Goal: Transaction & Acquisition: Purchase product/service

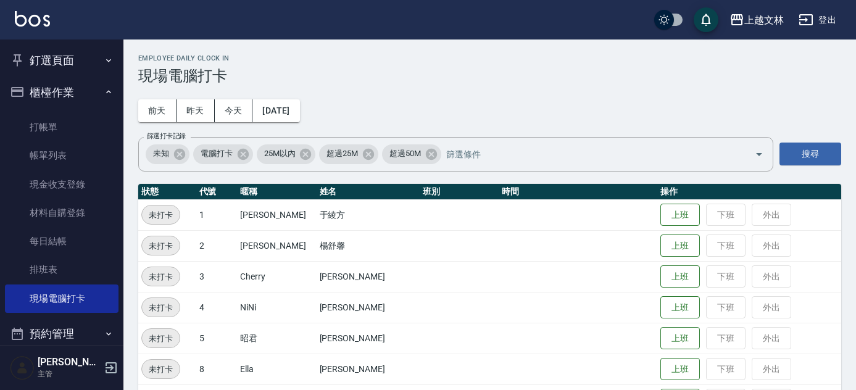
scroll to position [341, 0]
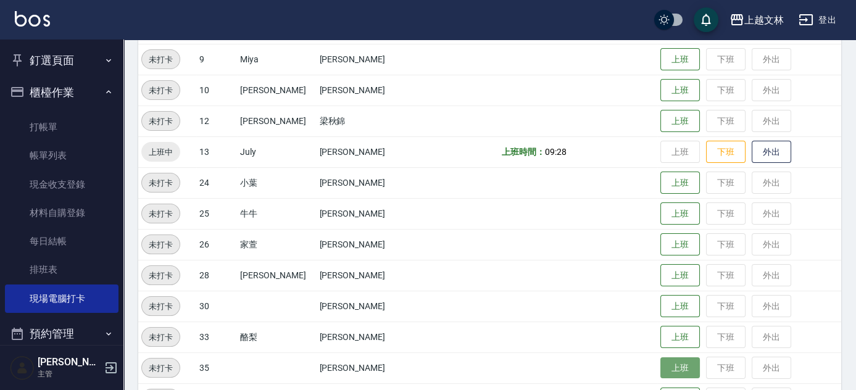
click at [660, 375] on button "上班" at bounding box center [680, 368] width 40 height 22
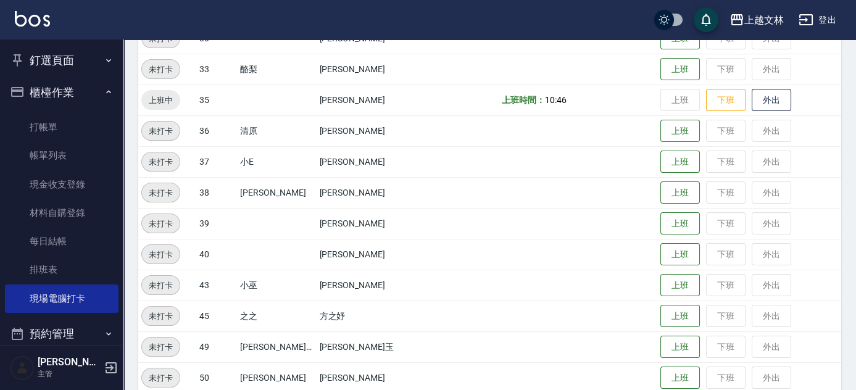
scroll to position [622, 0]
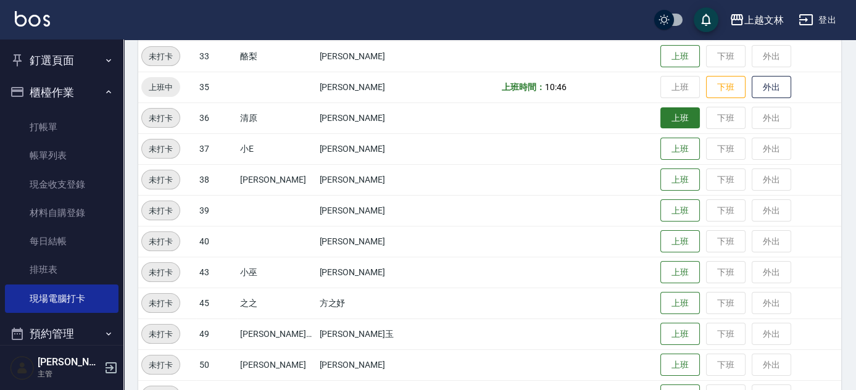
click at [666, 119] on button "上班" at bounding box center [680, 118] width 40 height 22
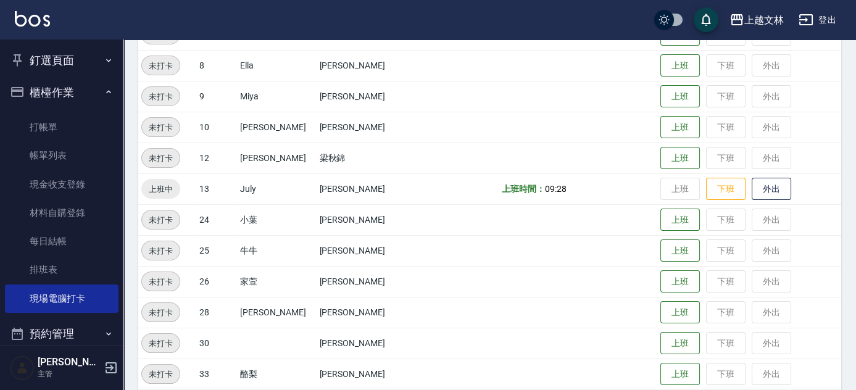
scroll to position [285, 0]
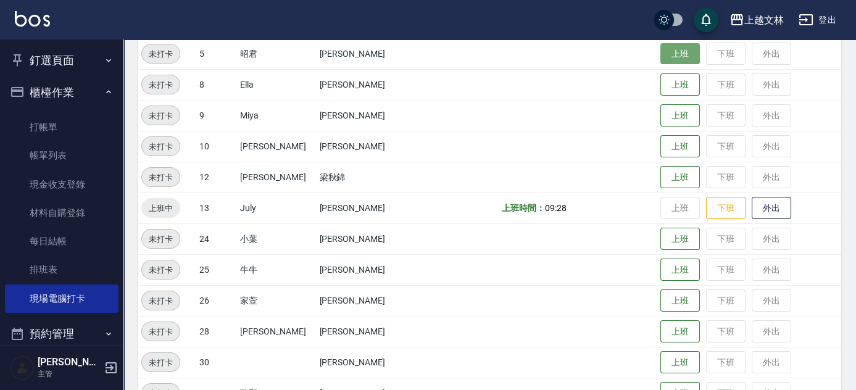
click at [674, 59] on button "上班" at bounding box center [680, 54] width 40 height 22
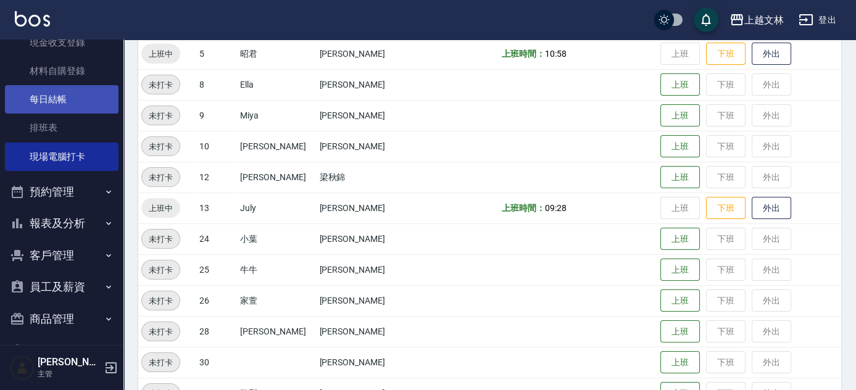
scroll to position [178, 0]
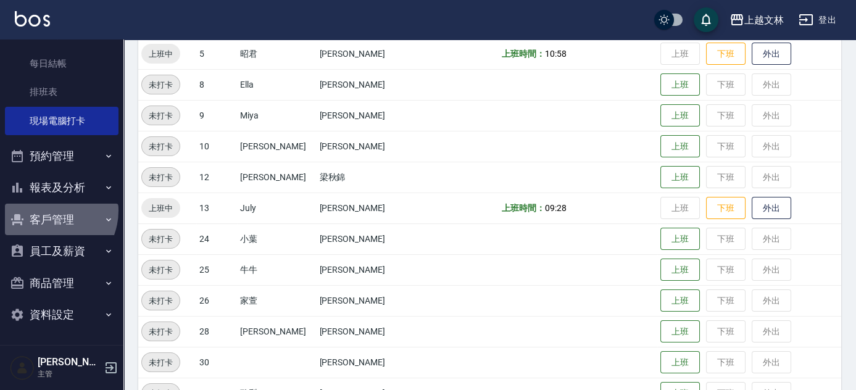
click at [48, 210] on button "客戶管理" at bounding box center [62, 220] width 114 height 32
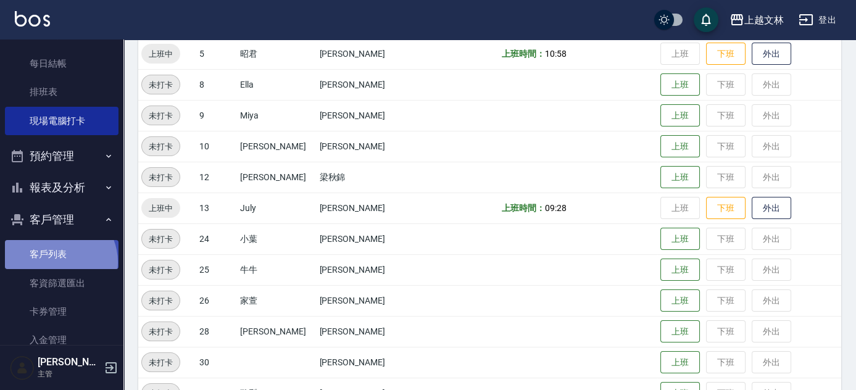
click at [55, 262] on link "客戶列表" at bounding box center [62, 254] width 114 height 28
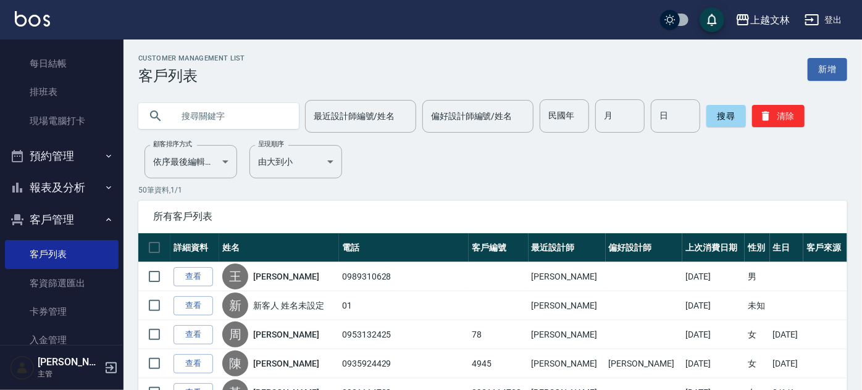
click at [241, 115] on input "text" at bounding box center [231, 115] width 116 height 33
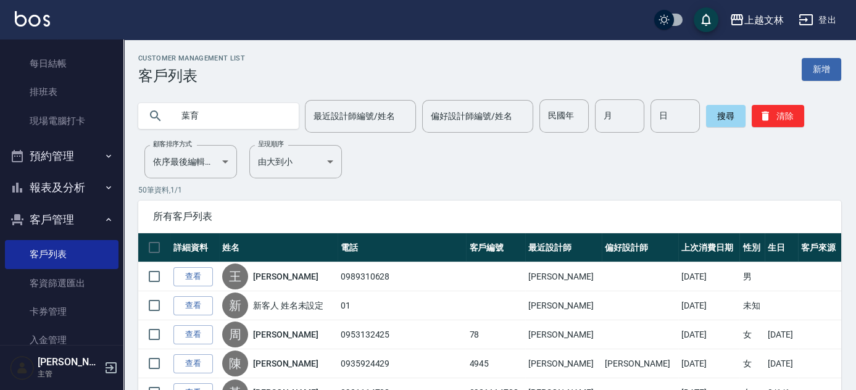
type input "葉育"
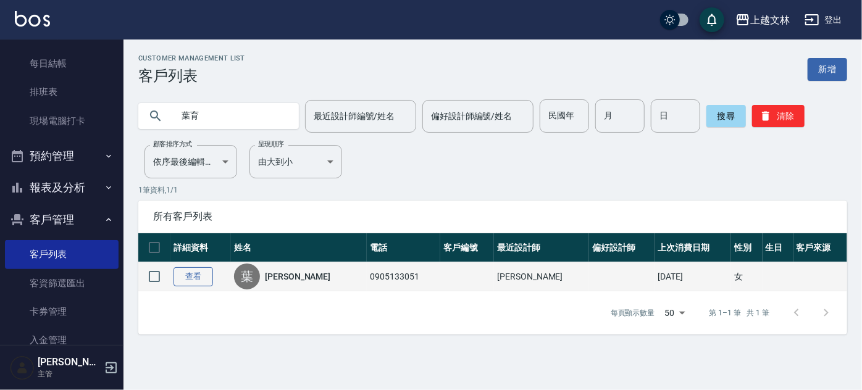
click at [189, 278] on link "查看" at bounding box center [193, 276] width 40 height 19
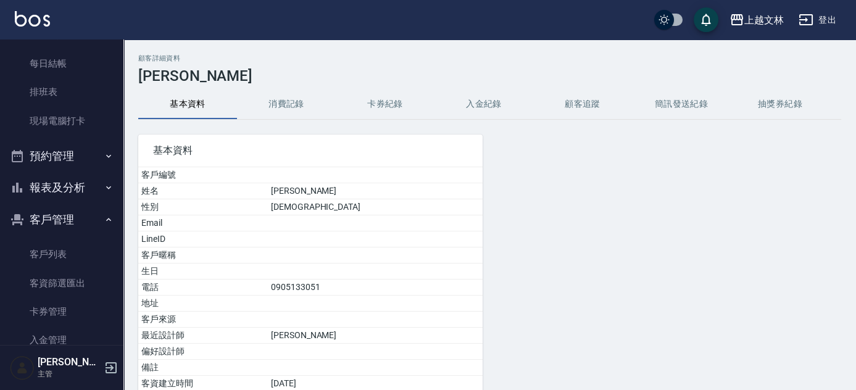
click at [305, 113] on button "消費記錄" at bounding box center [286, 104] width 99 height 30
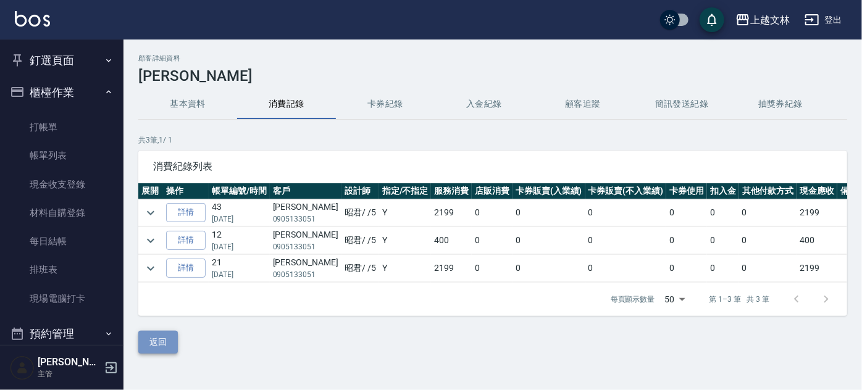
click at [149, 339] on button "返回" at bounding box center [158, 342] width 40 height 23
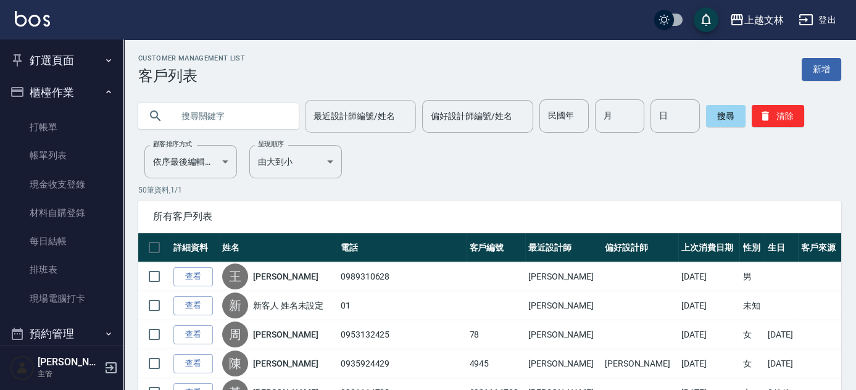
click at [359, 119] on div "最近設計師編號/姓名 最近設計師編號/姓名" at bounding box center [360, 116] width 111 height 33
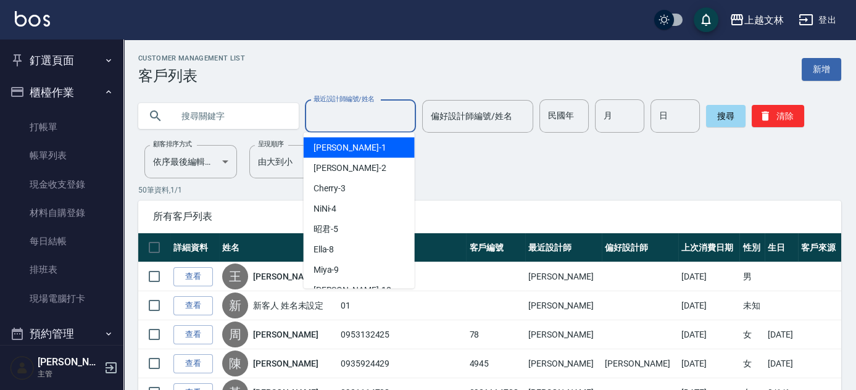
click at [353, 111] on input "最近設計師編號/姓名" at bounding box center [360, 117] width 100 height 22
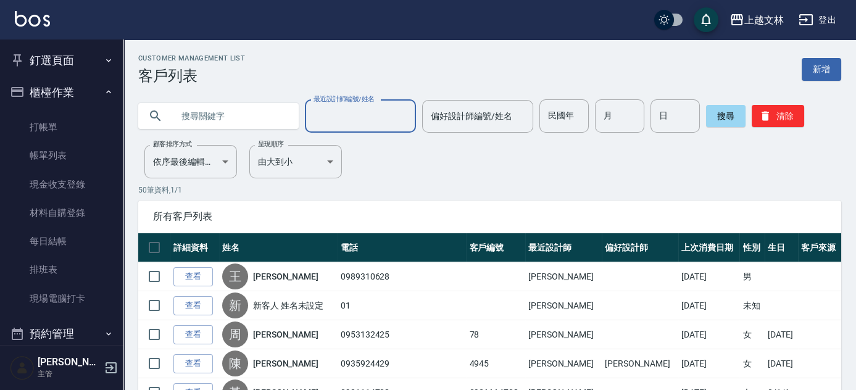
click at [257, 110] on input "text" at bounding box center [231, 115] width 116 height 33
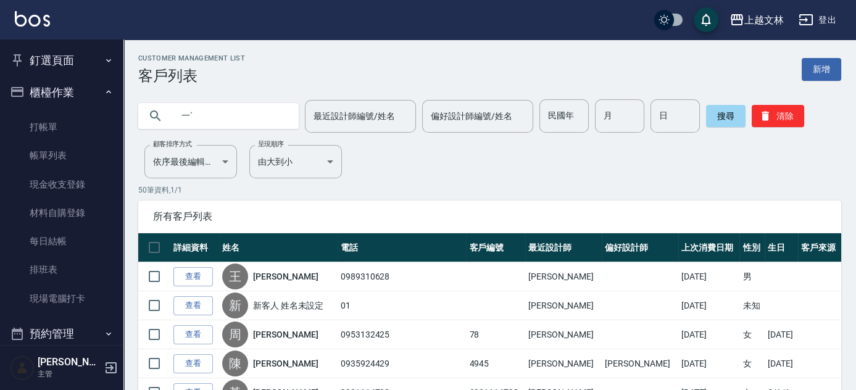
type input "一"
type input "以"
type input "依"
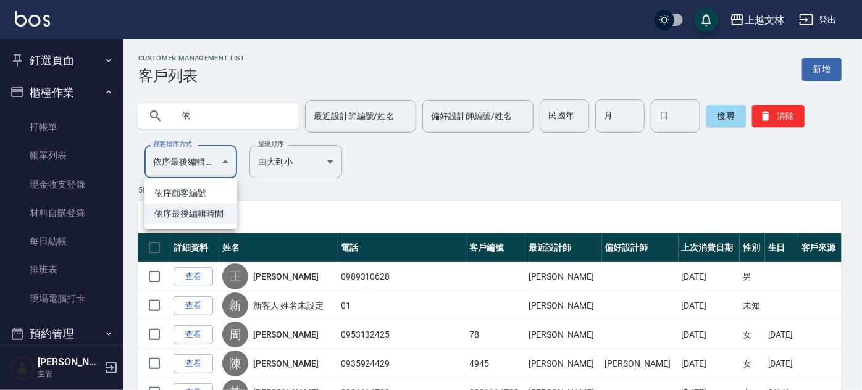
click at [207, 116] on div at bounding box center [431, 195] width 862 height 390
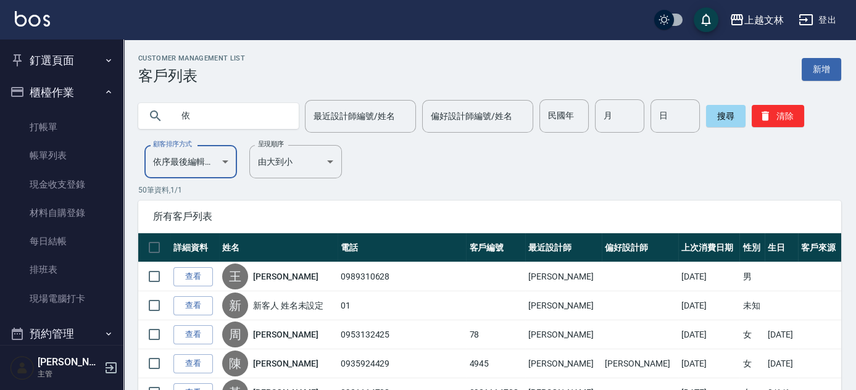
click at [201, 112] on input "依" at bounding box center [231, 115] width 116 height 33
click at [206, 188] on p "50 筆資料, 1 / 1" at bounding box center [489, 190] width 703 height 11
click at [253, 120] on input "怡" at bounding box center [231, 115] width 116 height 33
type input "[PERSON_NAME]先"
click at [153, 113] on icon at bounding box center [155, 116] width 15 height 15
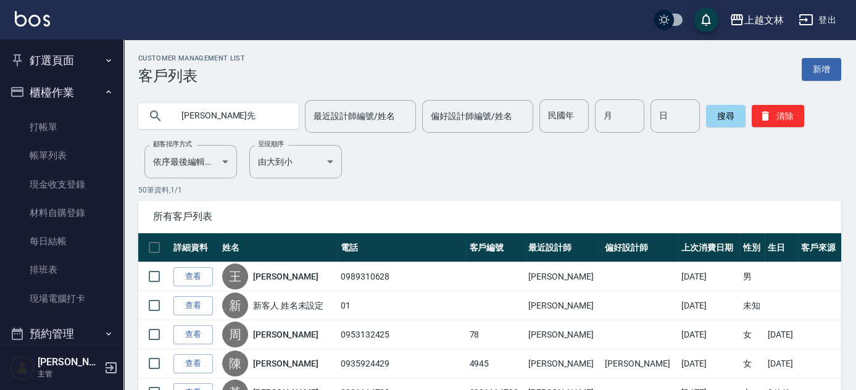
click at [156, 112] on icon at bounding box center [155, 116] width 15 height 15
click at [732, 120] on button "搜尋" at bounding box center [726, 116] width 40 height 22
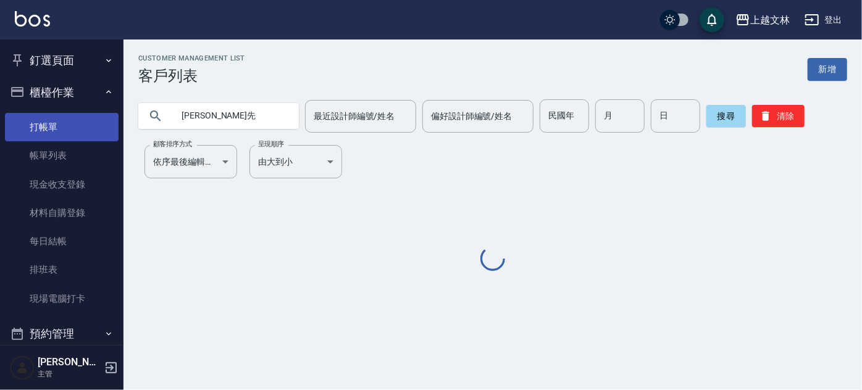
click at [53, 125] on link "打帳單" at bounding box center [62, 127] width 114 height 28
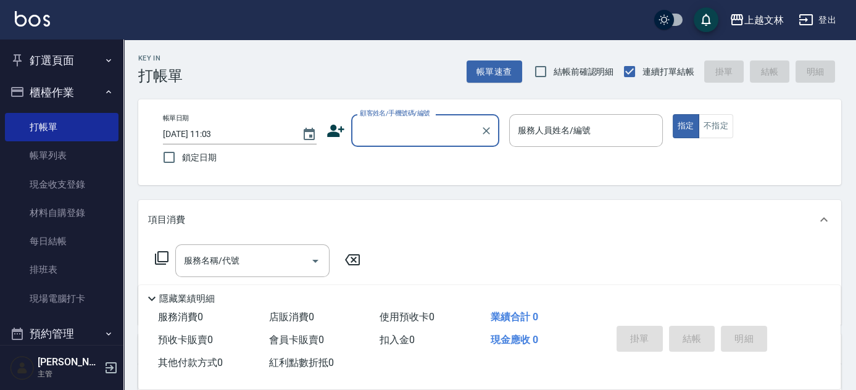
click at [384, 127] on input "顧客姓名/手機號碼/編號" at bounding box center [416, 131] width 119 height 22
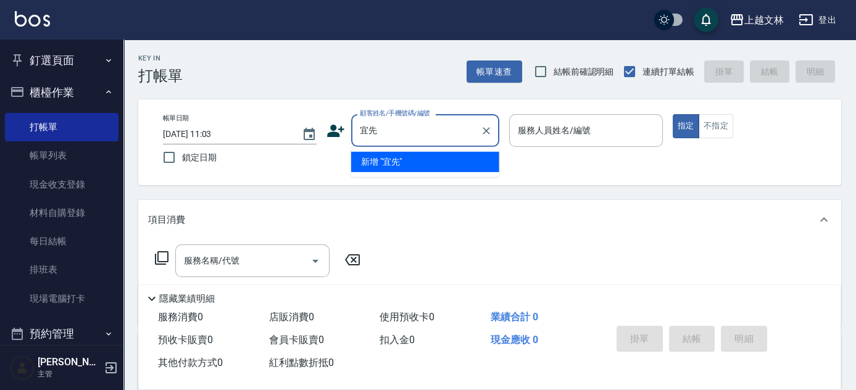
click at [370, 131] on input "宜先" at bounding box center [416, 131] width 119 height 22
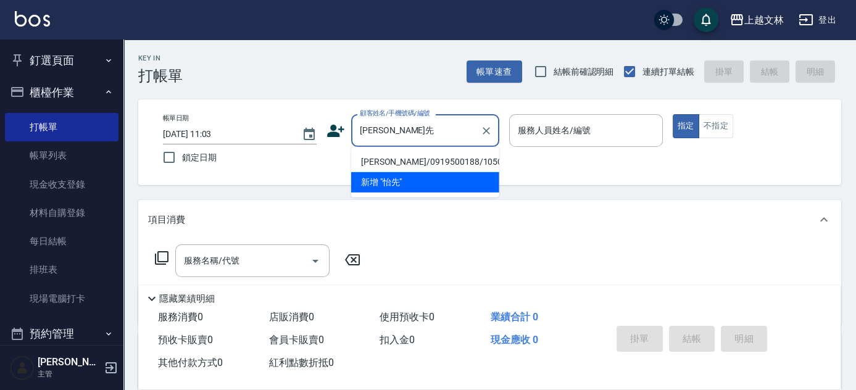
click at [413, 159] on li "[PERSON_NAME]/0919500188/1050809" at bounding box center [425, 162] width 148 height 20
type input "[PERSON_NAME]/0919500188/1050809"
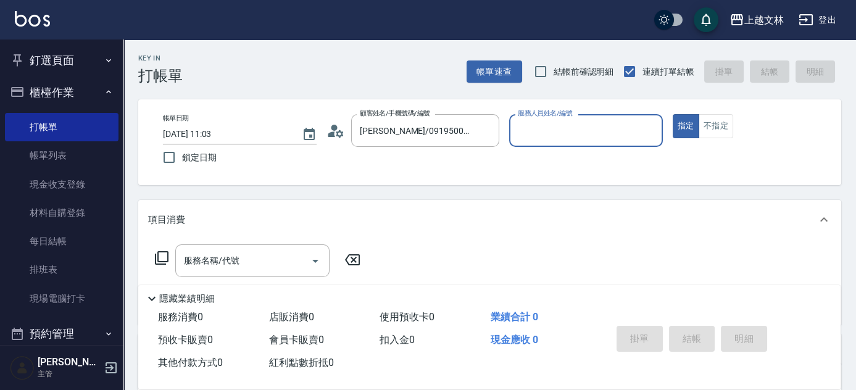
click at [337, 124] on icon at bounding box center [335, 131] width 19 height 19
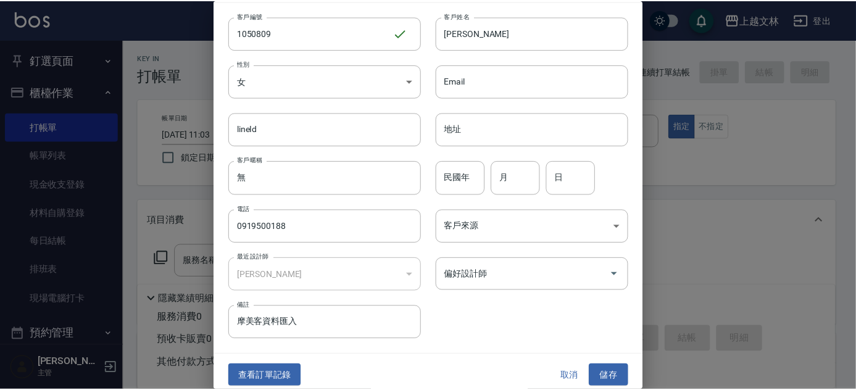
scroll to position [37, 0]
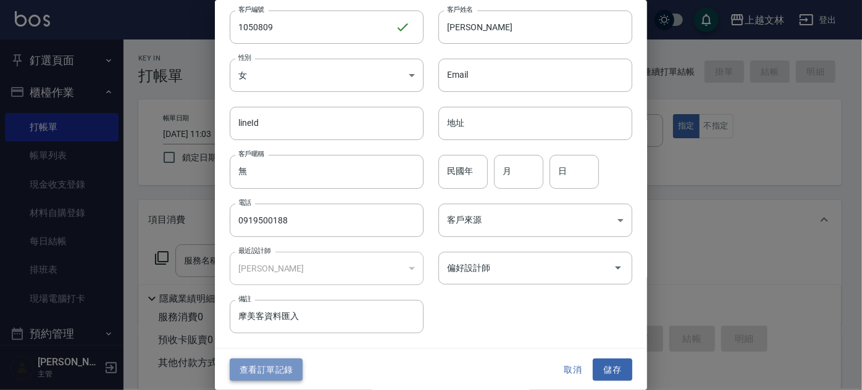
click at [271, 360] on button "查看訂單記錄" at bounding box center [266, 370] width 73 height 23
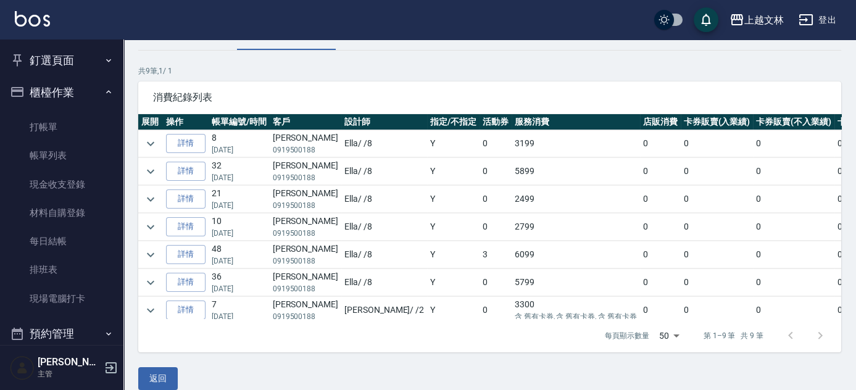
scroll to position [83, 0]
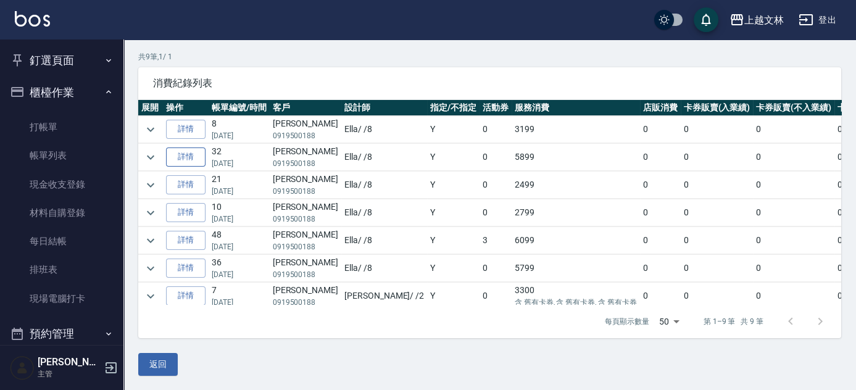
click at [193, 152] on link "詳情" at bounding box center [186, 157] width 40 height 19
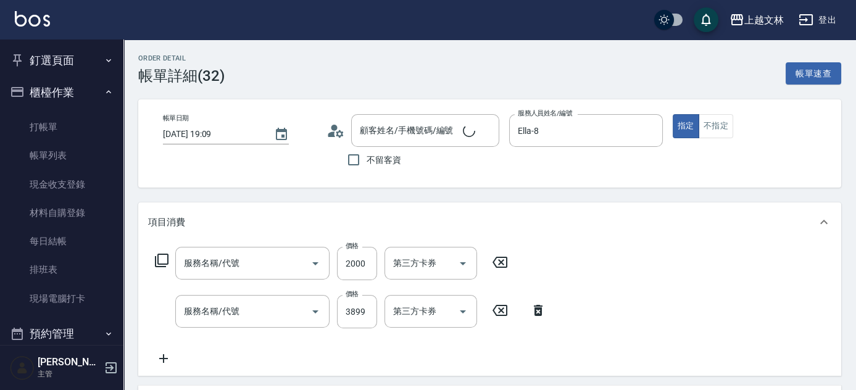
type input "[DATE] 19:09"
type input "Ella-8"
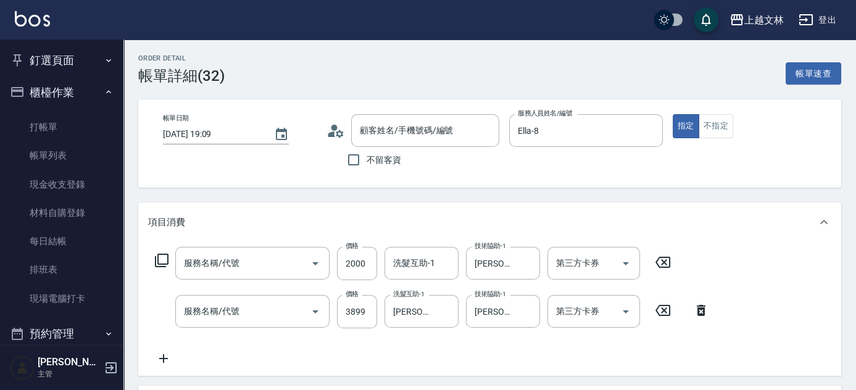
type input "基本染髮(401)"
type input "頂級溫朔餐(311)"
type input "[PERSON_NAME]/0919500188/1050809"
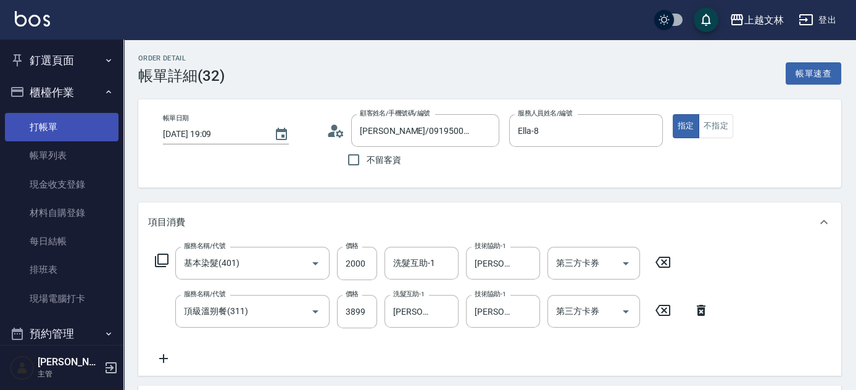
click at [43, 119] on link "打帳單" at bounding box center [62, 127] width 114 height 28
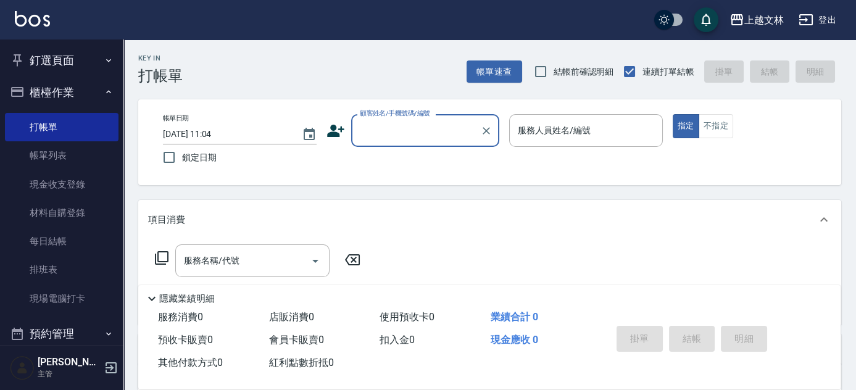
click at [69, 315] on ul "打帳單 帳單列表 現金收支登錄 材料自購登錄 每日結帳 排班表 現場電腦打卡" at bounding box center [62, 213] width 114 height 210
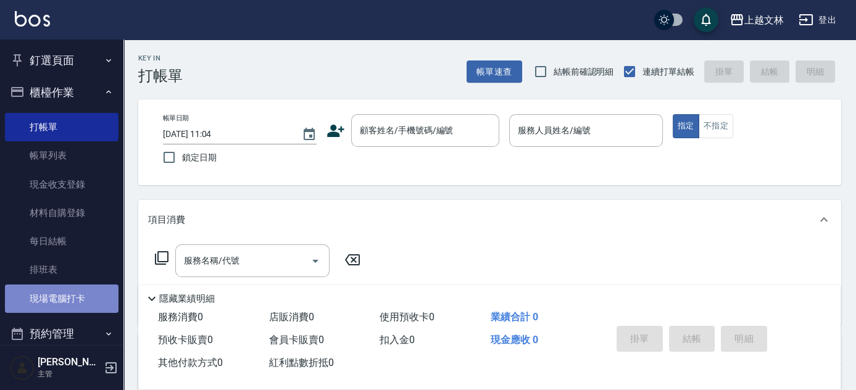
click at [73, 305] on link "現場電腦打卡" at bounding box center [62, 299] width 114 height 28
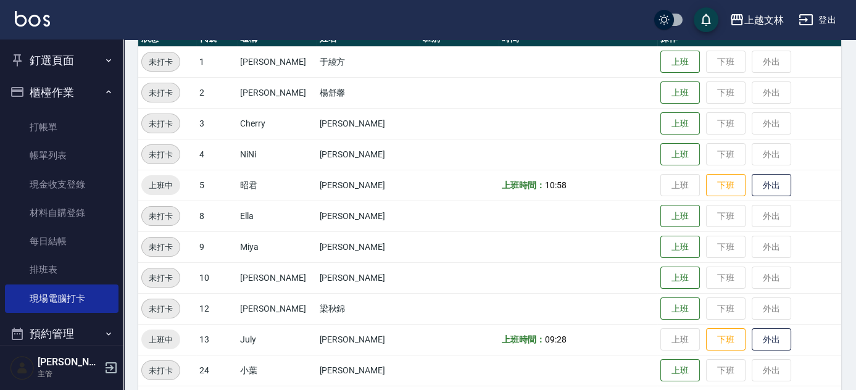
scroll to position [167, 0]
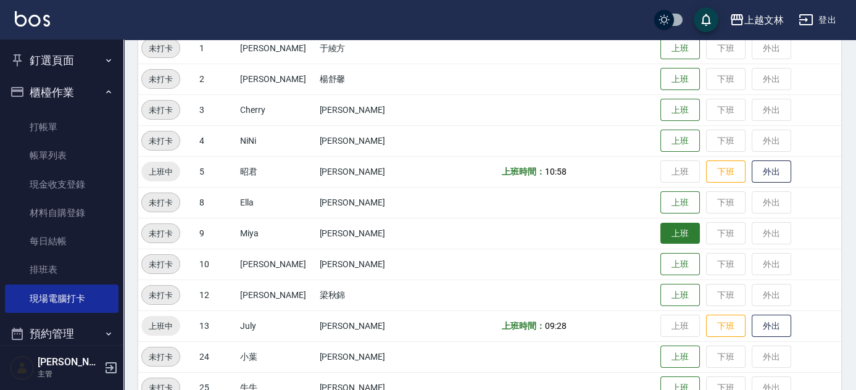
click at [673, 231] on button "上班" at bounding box center [680, 234] width 40 height 22
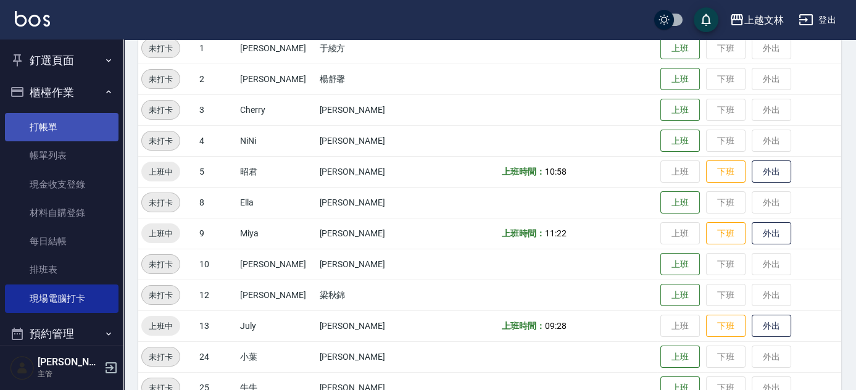
click at [68, 119] on link "打帳單" at bounding box center [62, 127] width 114 height 28
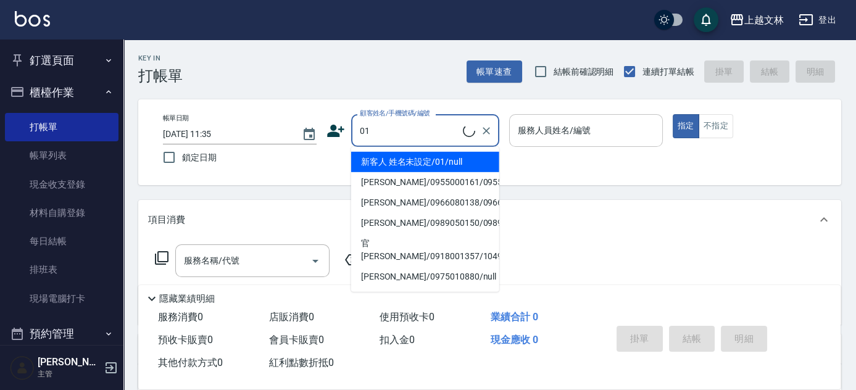
type input "01"
type input "1"
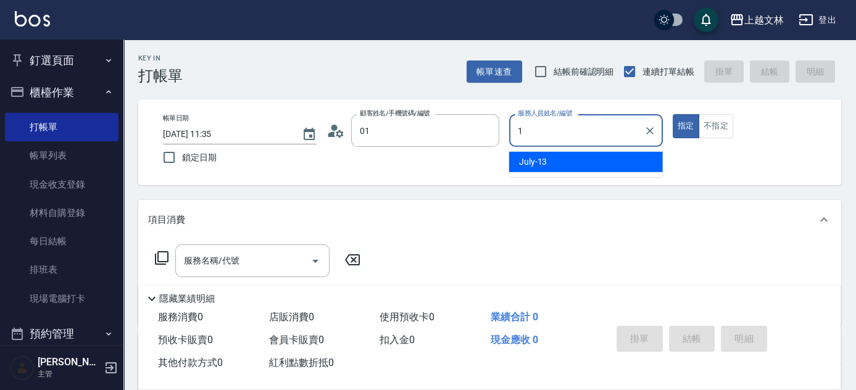
type input "新客人 姓名未設定/01/null"
type input "13"
type button "true"
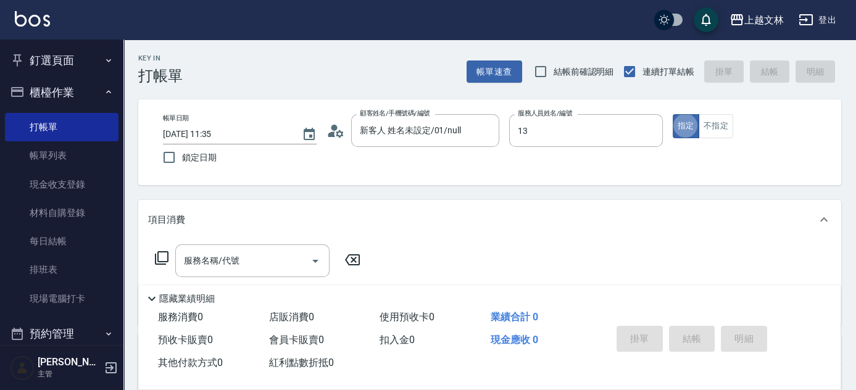
type input "July-13"
click at [711, 130] on button "不指定" at bounding box center [716, 126] width 35 height 24
click at [205, 264] on div "服務名稱/代號 服務名稱/代號" at bounding box center [252, 260] width 154 height 33
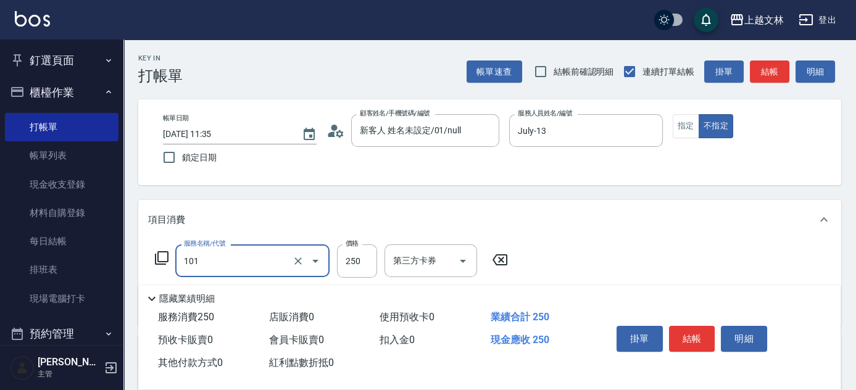
type input "洗髮(101)"
type input "550"
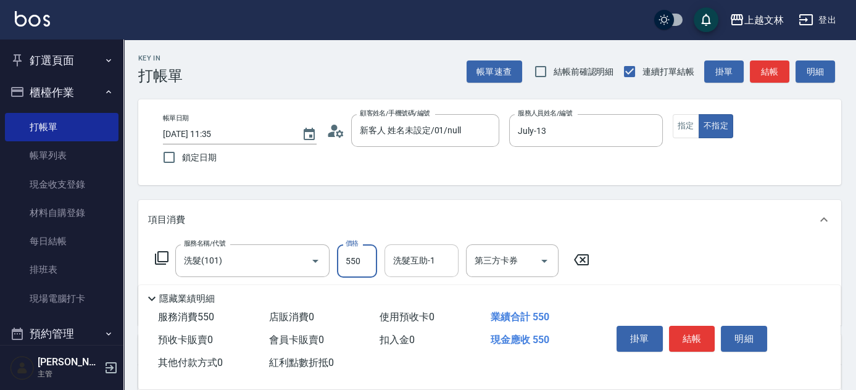
click at [403, 261] on div "洗髮互助-1 洗髮互助-1" at bounding box center [422, 260] width 74 height 33
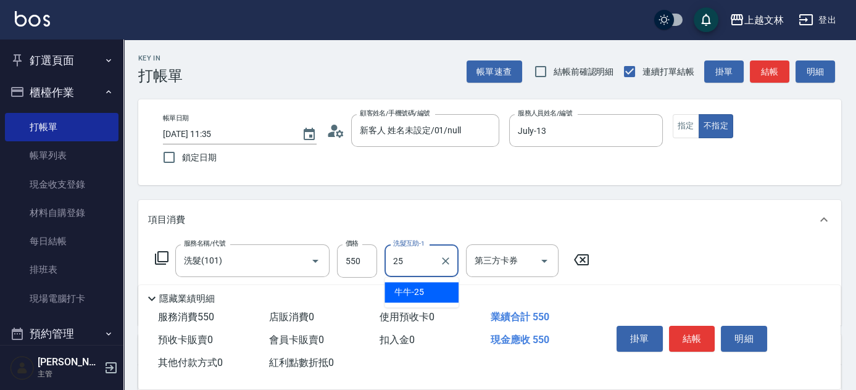
type input "牛牛-25"
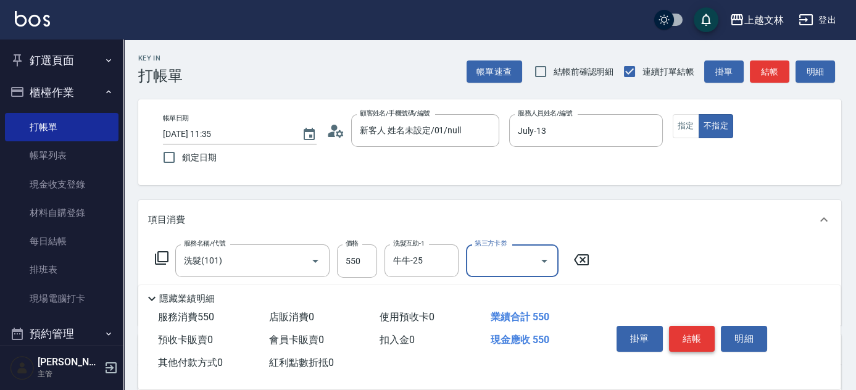
click at [690, 342] on button "結帳" at bounding box center [692, 339] width 46 height 26
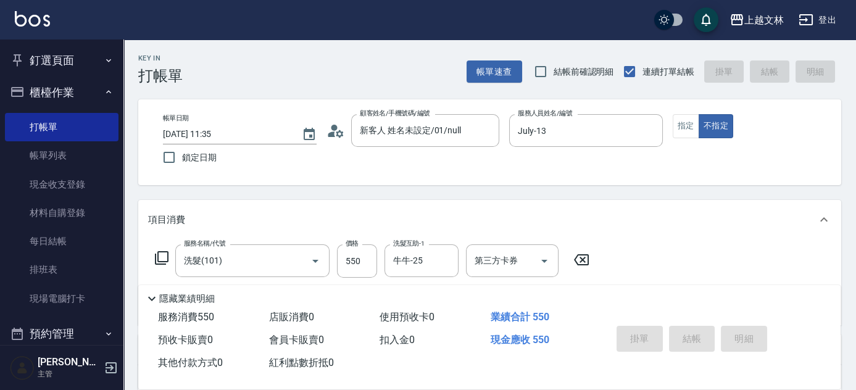
type input "[DATE] 11:36"
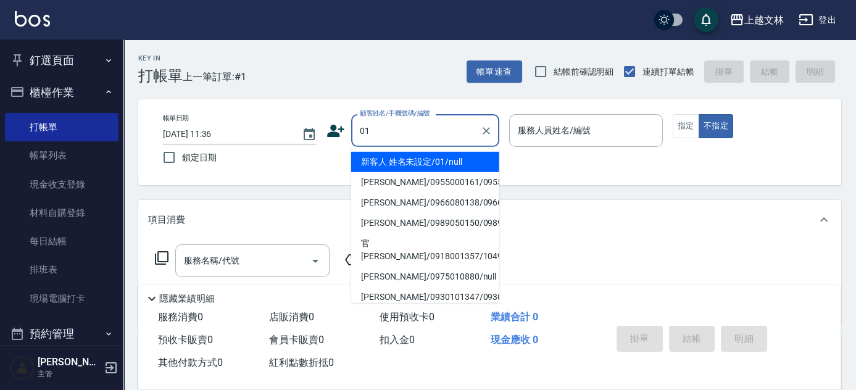
type input "新客人 姓名未設定/01/null"
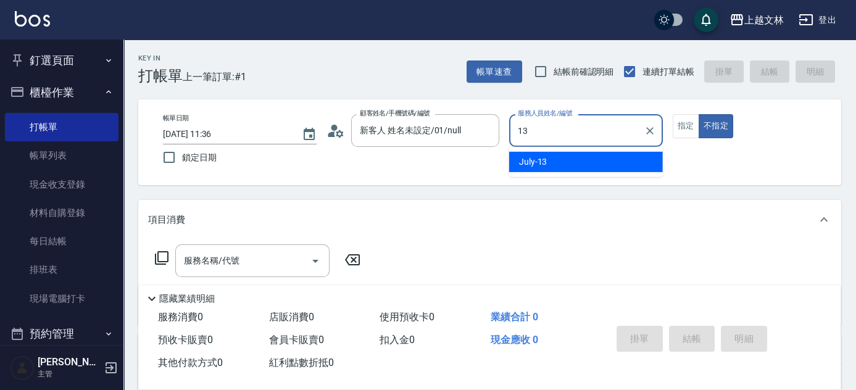
type input "July-13"
type button "false"
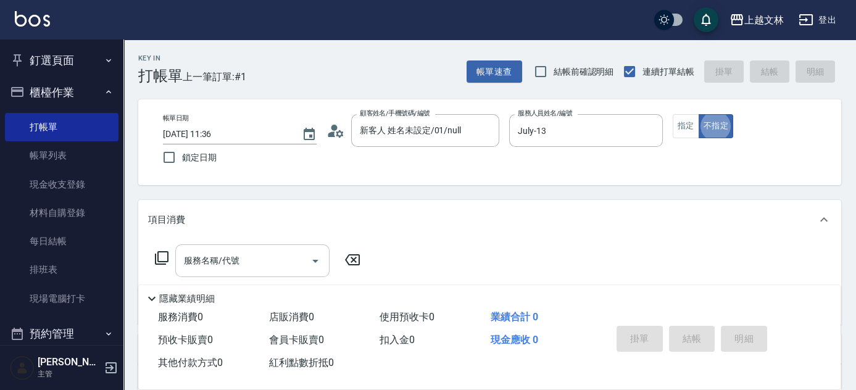
click at [239, 264] on div "服務名稱/代號 服務名稱/代號" at bounding box center [252, 260] width 154 height 33
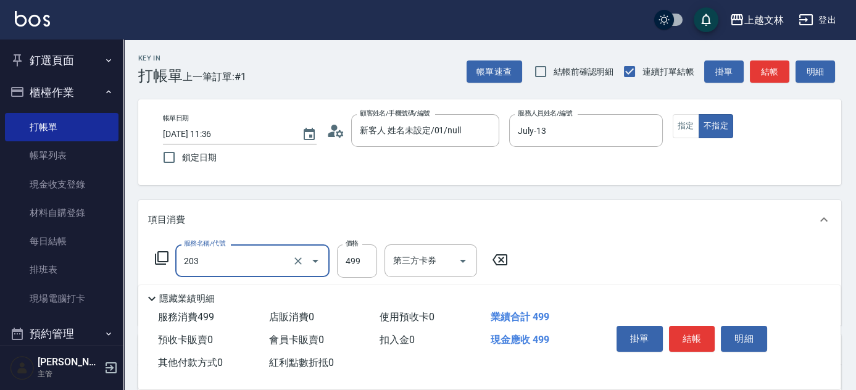
type input "B級洗+剪(203)"
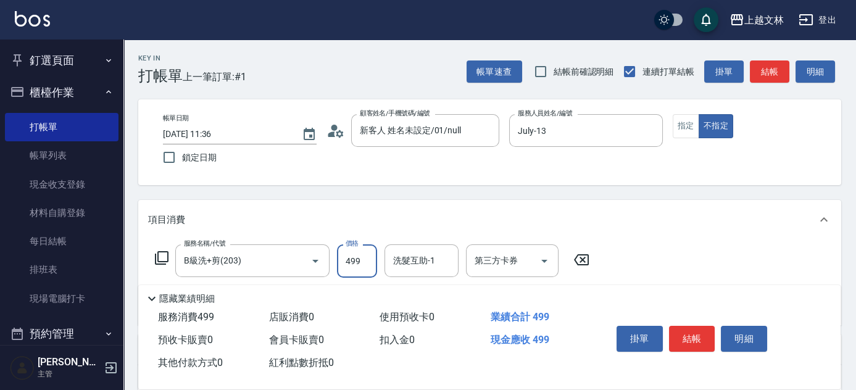
click at [689, 332] on button "結帳" at bounding box center [692, 339] width 46 height 26
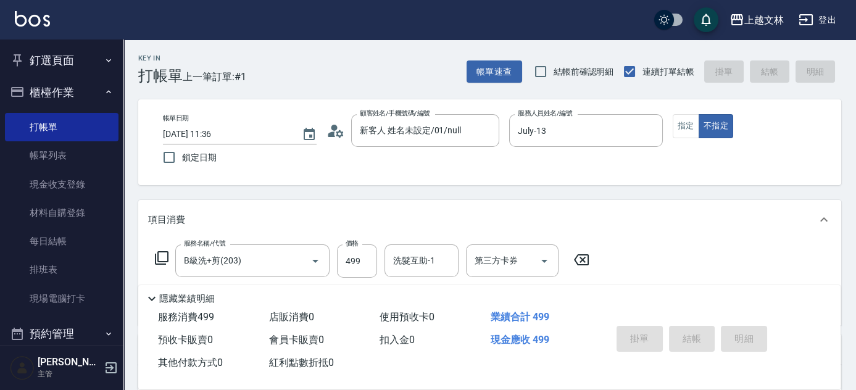
type input "[DATE] 12:03"
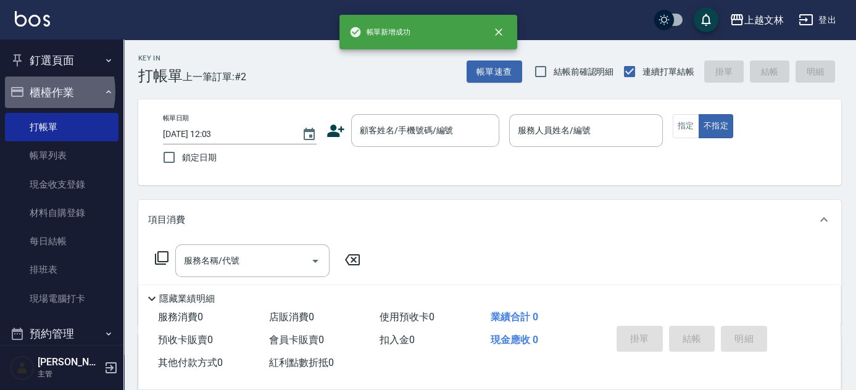
click at [35, 91] on button "櫃檯作業" at bounding box center [62, 93] width 114 height 32
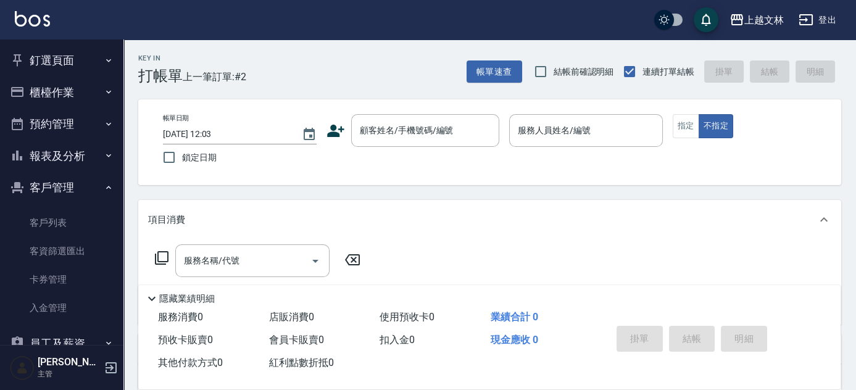
click at [79, 192] on button "客戶管理" at bounding box center [62, 188] width 114 height 32
click at [422, 120] on div "顧客姓名/手機號碼/編號" at bounding box center [425, 130] width 148 height 33
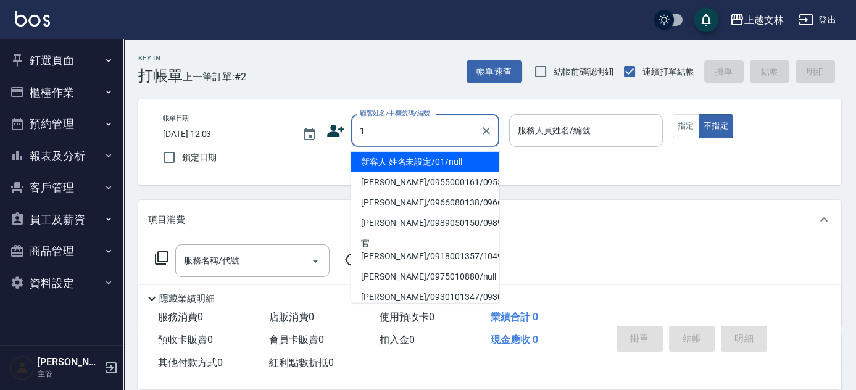
type input "新客人 姓名未設定/01/null"
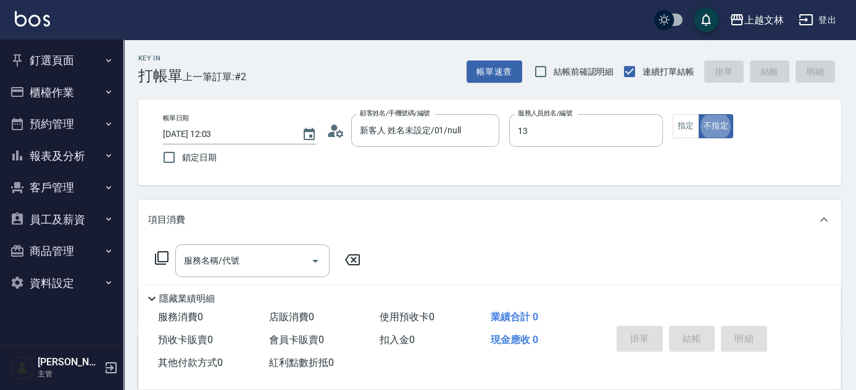
type input "July-13"
click at [694, 130] on button "指定" at bounding box center [686, 126] width 27 height 24
type input "[PERSON_NAME]/0910844510/1"
type input "Cherry-3"
click at [149, 259] on div "服務名稱/代號 服務名稱/代號" at bounding box center [489, 281] width 703 height 85
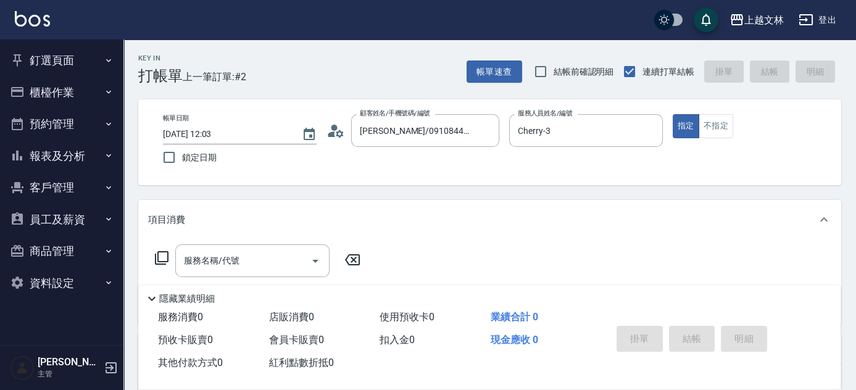
click at [163, 259] on icon at bounding box center [161, 258] width 15 height 15
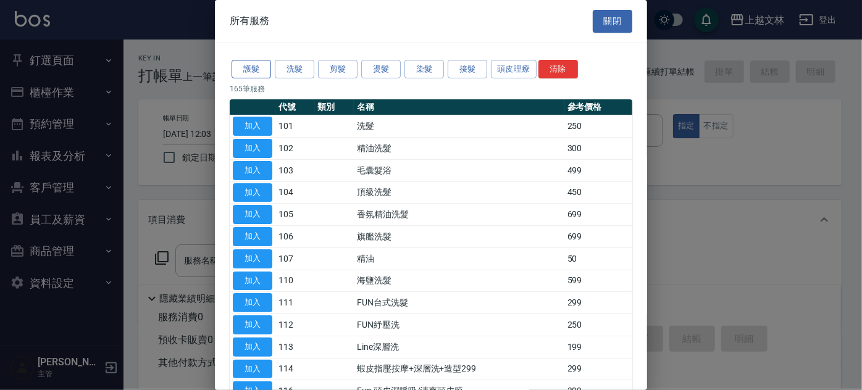
click at [266, 70] on button "護髮" at bounding box center [251, 69] width 40 height 19
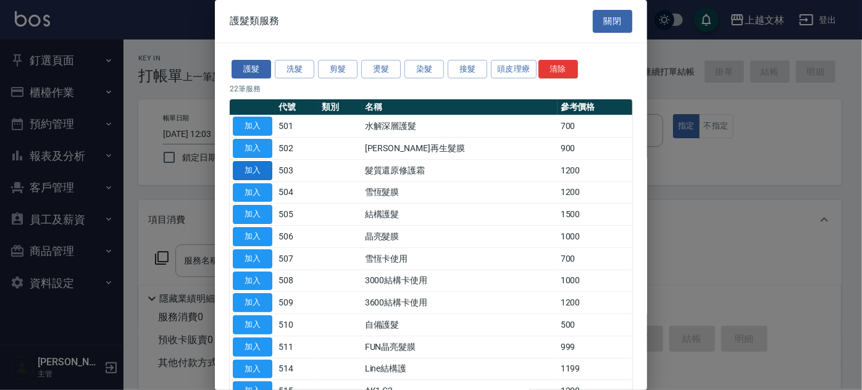
click at [258, 167] on button "加入" at bounding box center [253, 170] width 40 height 19
type input "髮質還原修護霜(503)"
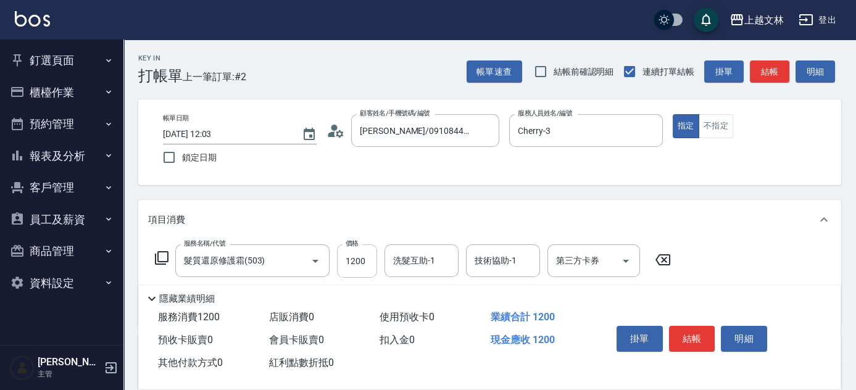
click at [359, 266] on input "1200" at bounding box center [357, 260] width 40 height 33
type input "1599"
type input "202"
click at [438, 260] on input "洗髮互助-1" at bounding box center [421, 261] width 63 height 22
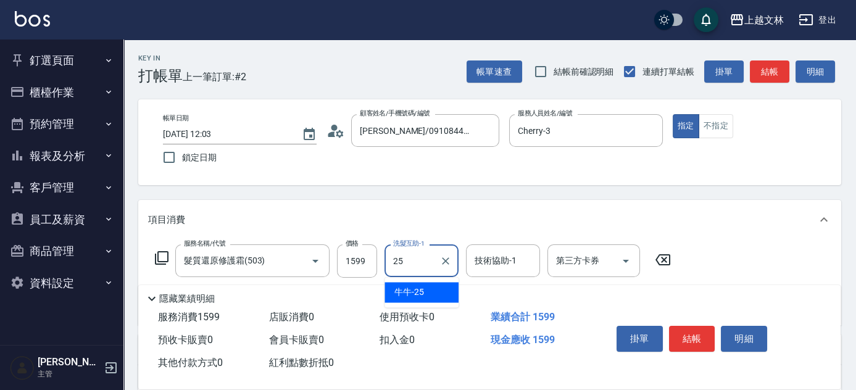
type input "牛牛-25"
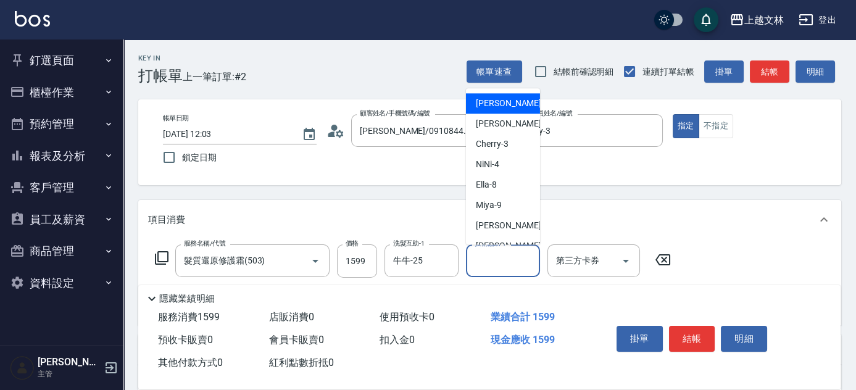
click at [492, 252] on input "技術協助-1" at bounding box center [503, 261] width 63 height 22
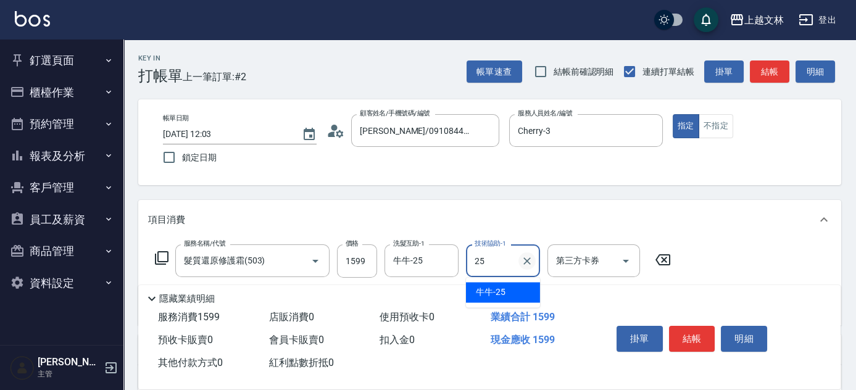
type input "牛牛-25"
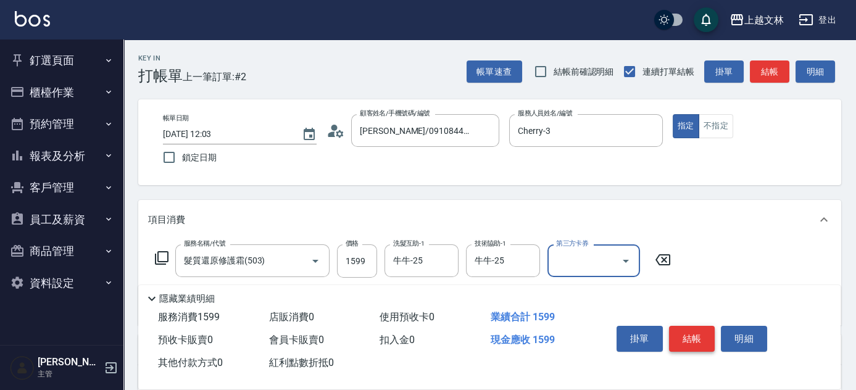
click at [705, 331] on button "結帳" at bounding box center [692, 339] width 46 height 26
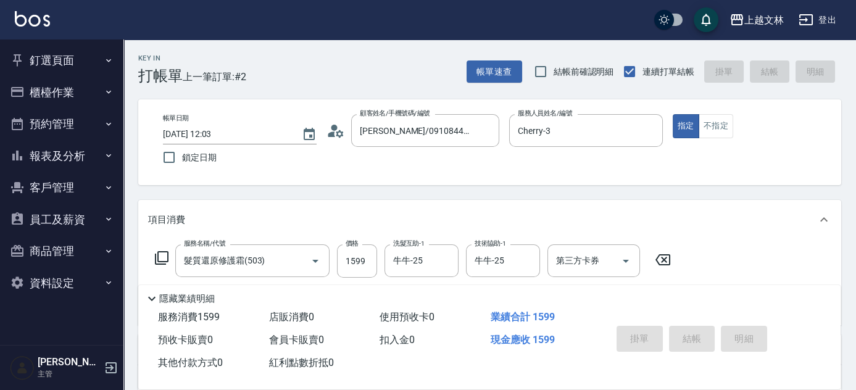
type input "[DATE] 12:20"
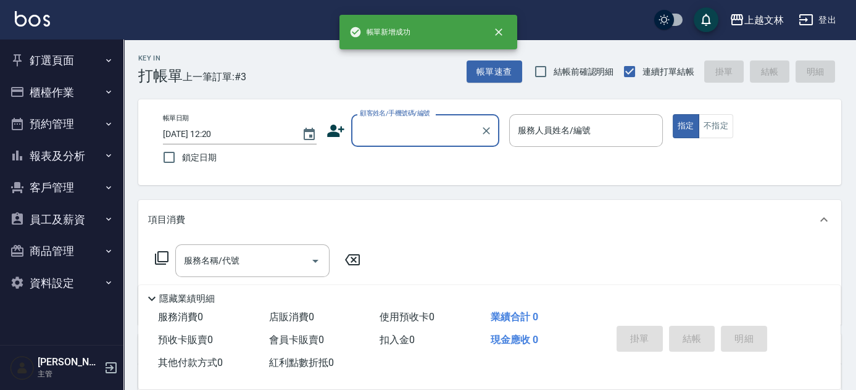
click at [69, 94] on button "櫃檯作業" at bounding box center [62, 93] width 114 height 32
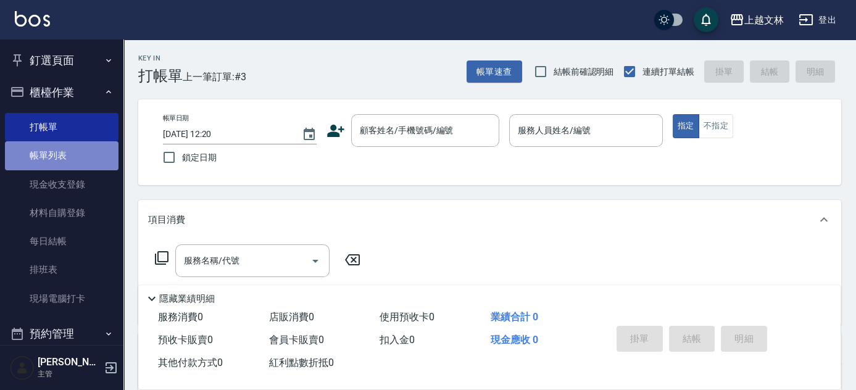
click at [86, 165] on link "帳單列表" at bounding box center [62, 155] width 114 height 28
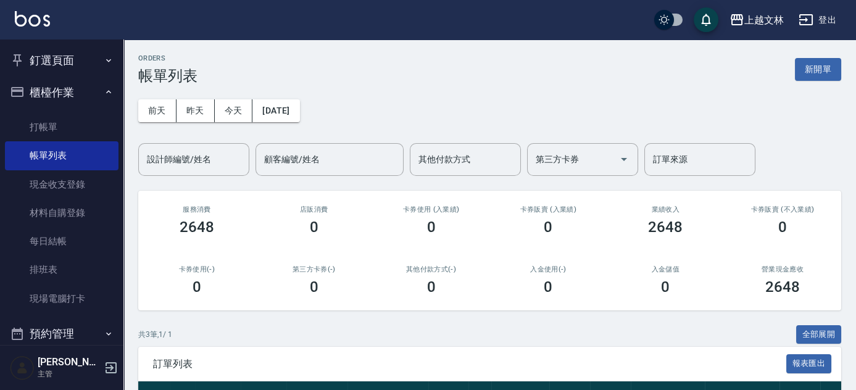
scroll to position [164, 0]
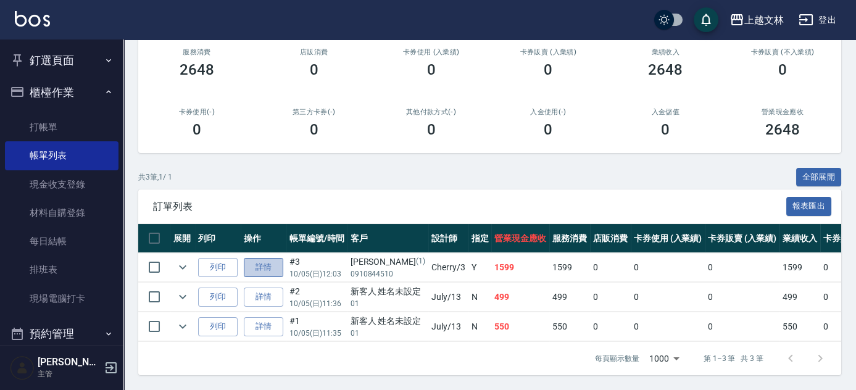
click at [262, 258] on link "詳情" at bounding box center [264, 267] width 40 height 19
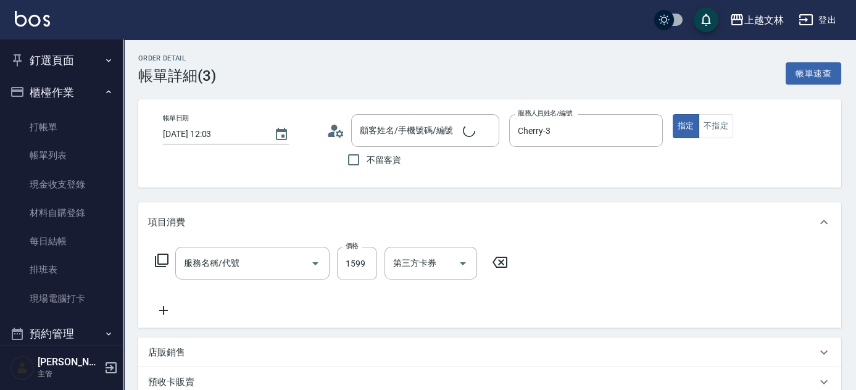
type input "[DATE] 12:03"
type input "Cherry-3"
type input "髮質還原修護霜(503)"
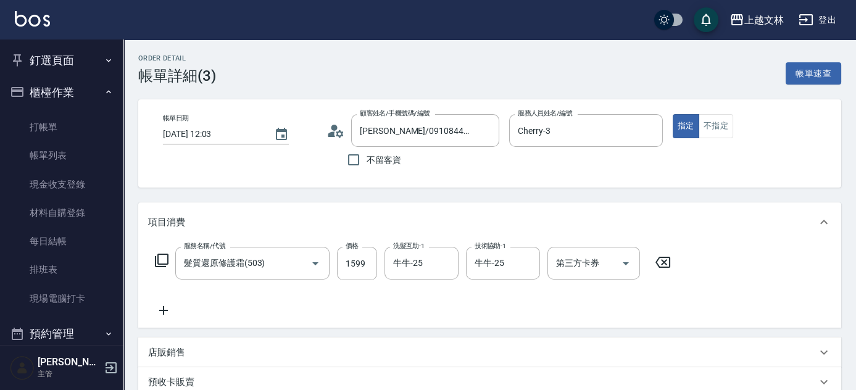
type input "[PERSON_NAME]/0910844510/1"
click at [556, 137] on input "Cherry-3" at bounding box center [577, 131] width 124 height 22
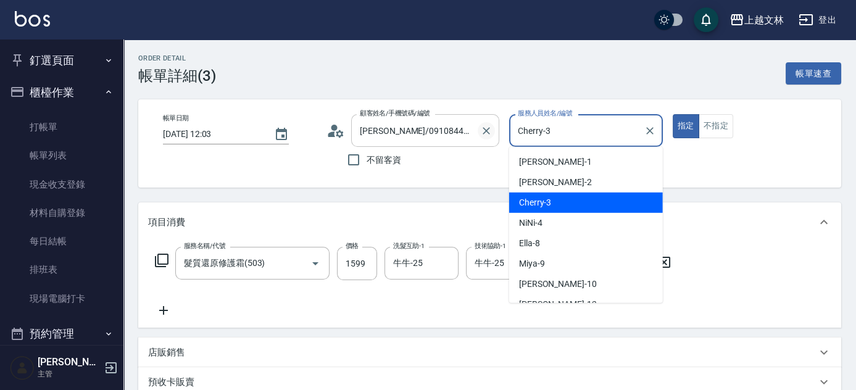
drag, startPoint x: 558, startPoint y: 129, endPoint x: 490, endPoint y: 130, distance: 67.9
click at [489, 130] on div "帳單日期 [DATE] 12:03 顧客姓名/手機號碼/編號 [PERSON_NAME]/0910844510/1 顧客姓名/手機號碼/編號 不留客資 服務人…" at bounding box center [489, 143] width 673 height 59
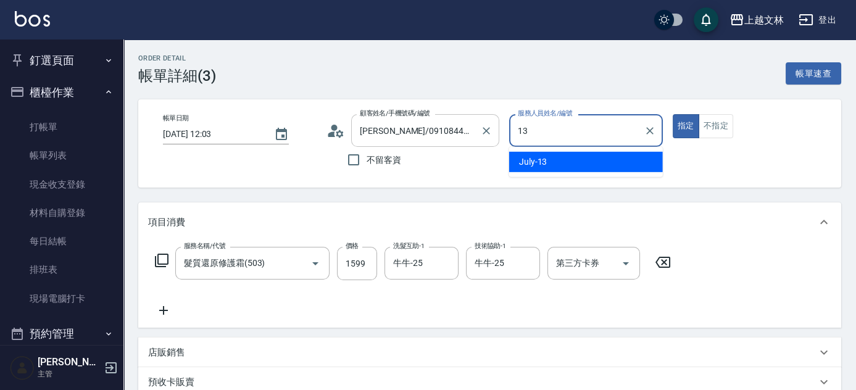
type input "July-13"
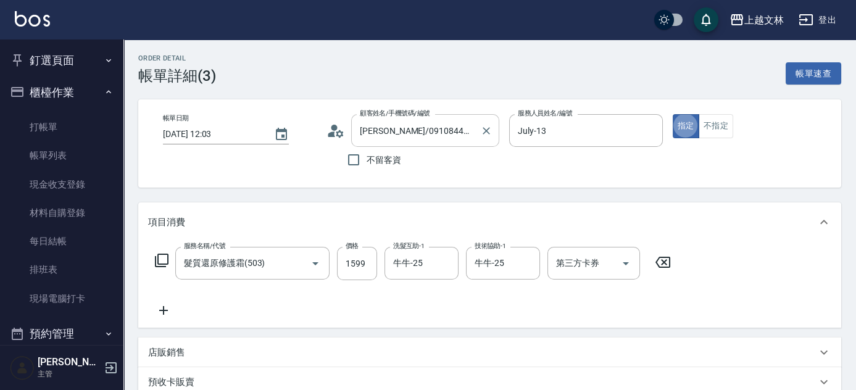
type button "true"
click at [460, 122] on input "[PERSON_NAME]/0910844510/1" at bounding box center [416, 131] width 119 height 22
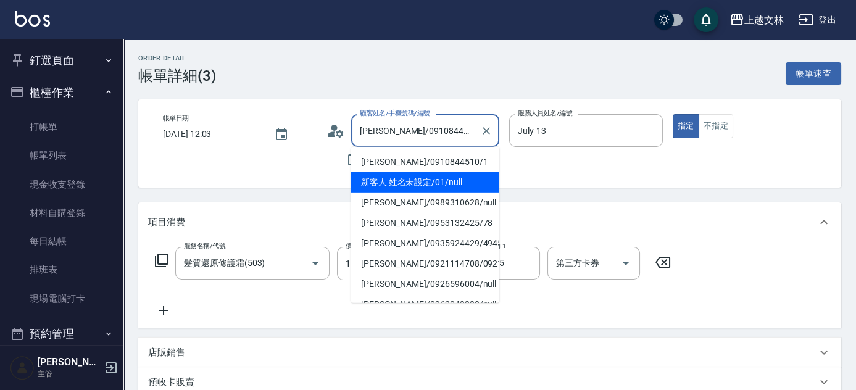
click at [458, 181] on li "新客人 姓名未設定/01/null" at bounding box center [425, 182] width 148 height 20
type input "新客人 姓名未設定/01/null"
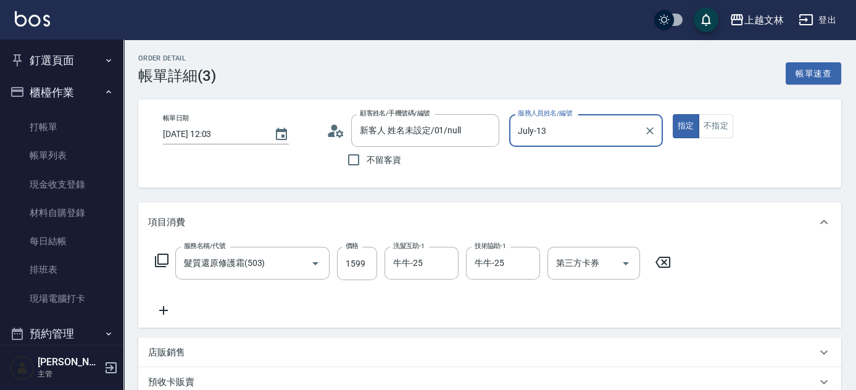
scroll to position [257, 0]
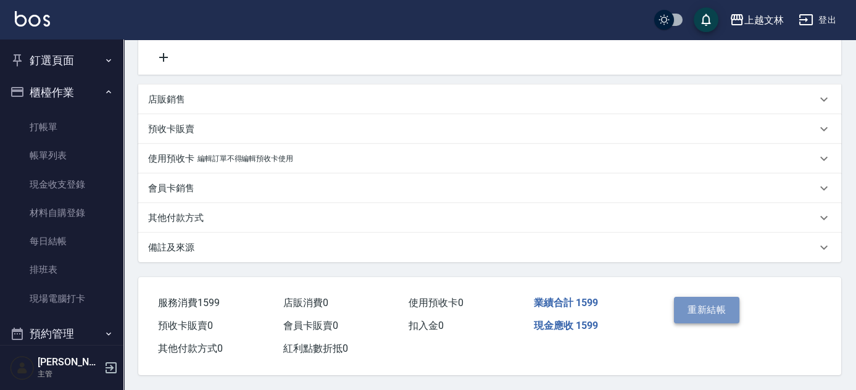
click at [706, 299] on button "重新結帳" at bounding box center [706, 310] width 65 height 26
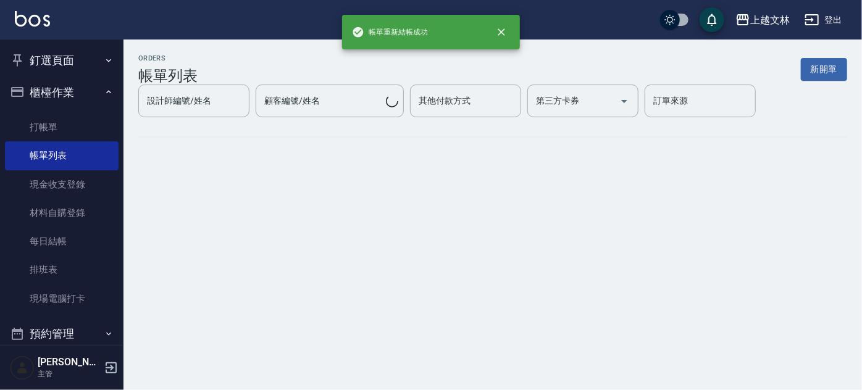
click at [49, 88] on button "櫃檯作業" at bounding box center [62, 93] width 114 height 32
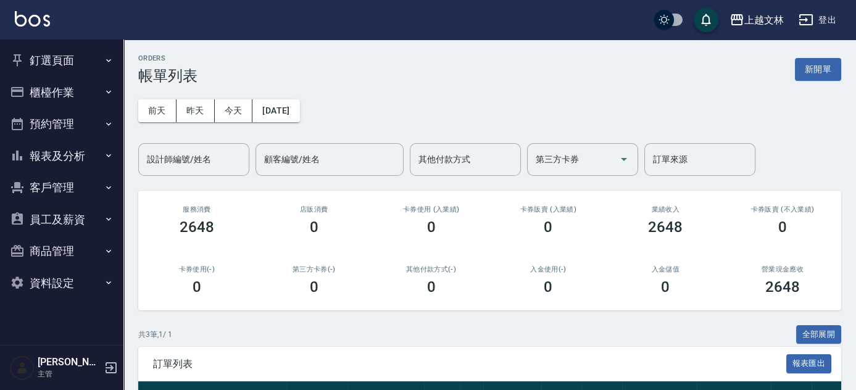
click at [110, 161] on button "報表及分析" at bounding box center [62, 156] width 114 height 32
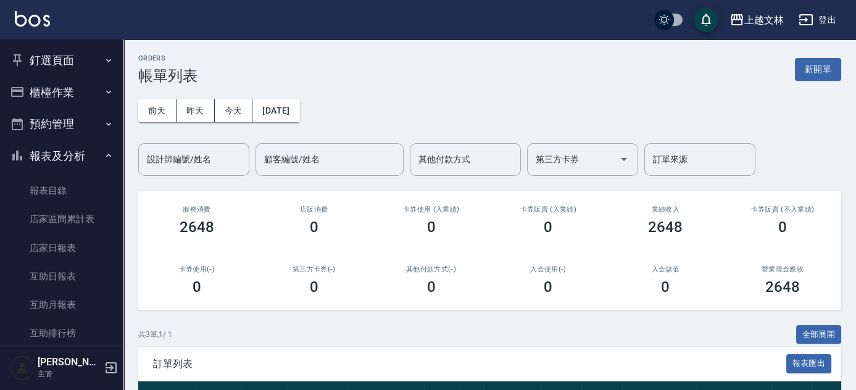
scroll to position [267, 0]
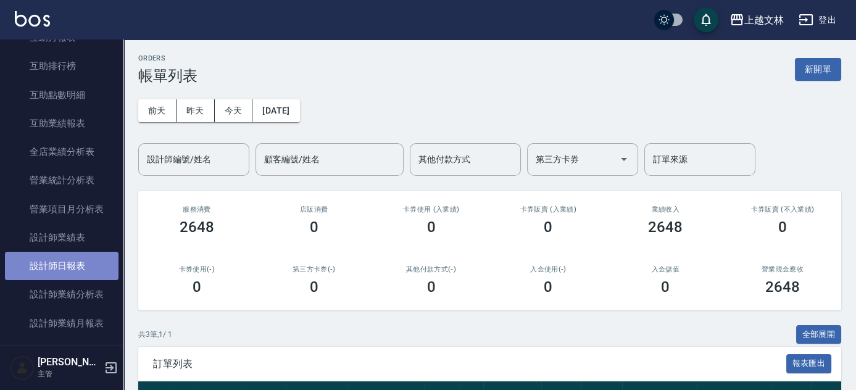
click at [73, 274] on link "設計師日報表" at bounding box center [62, 266] width 114 height 28
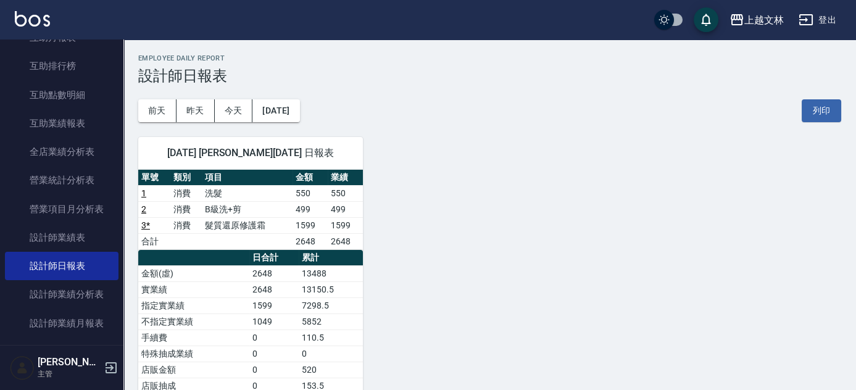
click at [117, 62] on nav "釘選頁面 店家日報表 設計師排行榜 每日結帳 櫃檯作業 打帳單 帳單列表 現金收支登錄 材料自購登錄 每日結帳 排班表 現場電腦打卡 預約管理 預約管理 單日…" at bounding box center [61, 193] width 123 height 306
click at [124, 56] on div "上越文林 [DATE] 設計師日報表 列印時間： [DATE][PHONE_NUMBER]:20 Employee Daily Report 設計師日報表 […" at bounding box center [489, 296] width 733 height 513
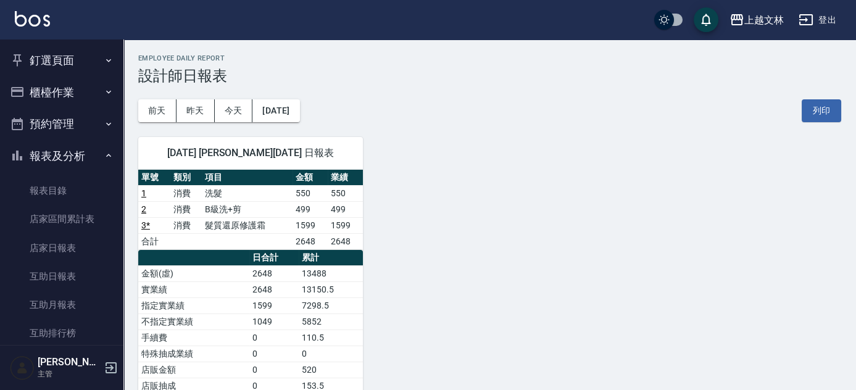
click at [90, 154] on button "報表及分析" at bounding box center [62, 156] width 114 height 32
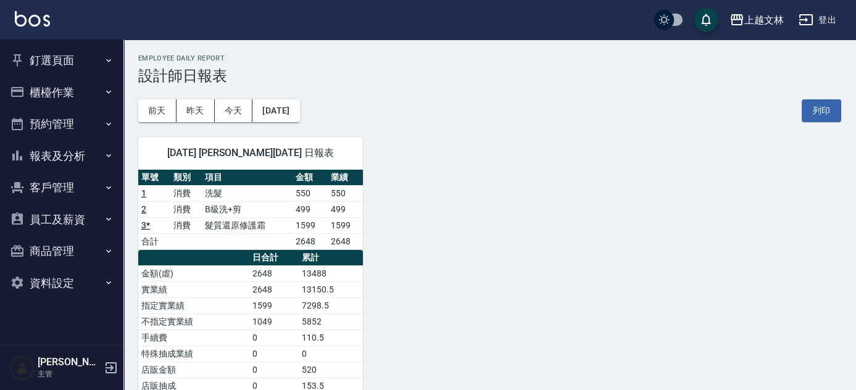
click at [94, 101] on button "櫃檯作業" at bounding box center [62, 93] width 114 height 32
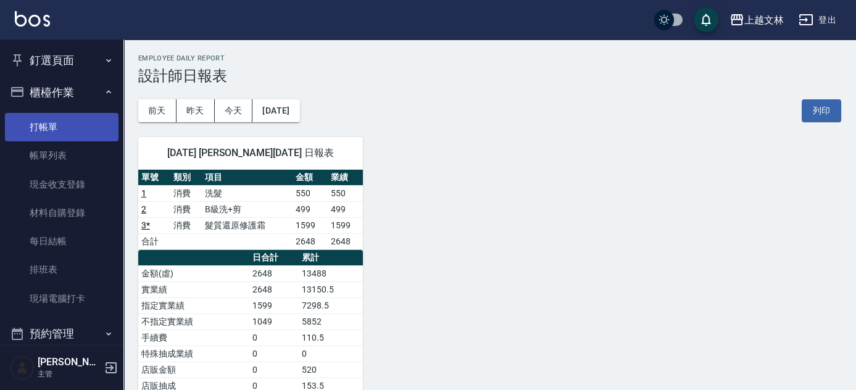
click at [98, 114] on link "打帳單" at bounding box center [62, 127] width 114 height 28
